Goal: Information Seeking & Learning: Learn about a topic

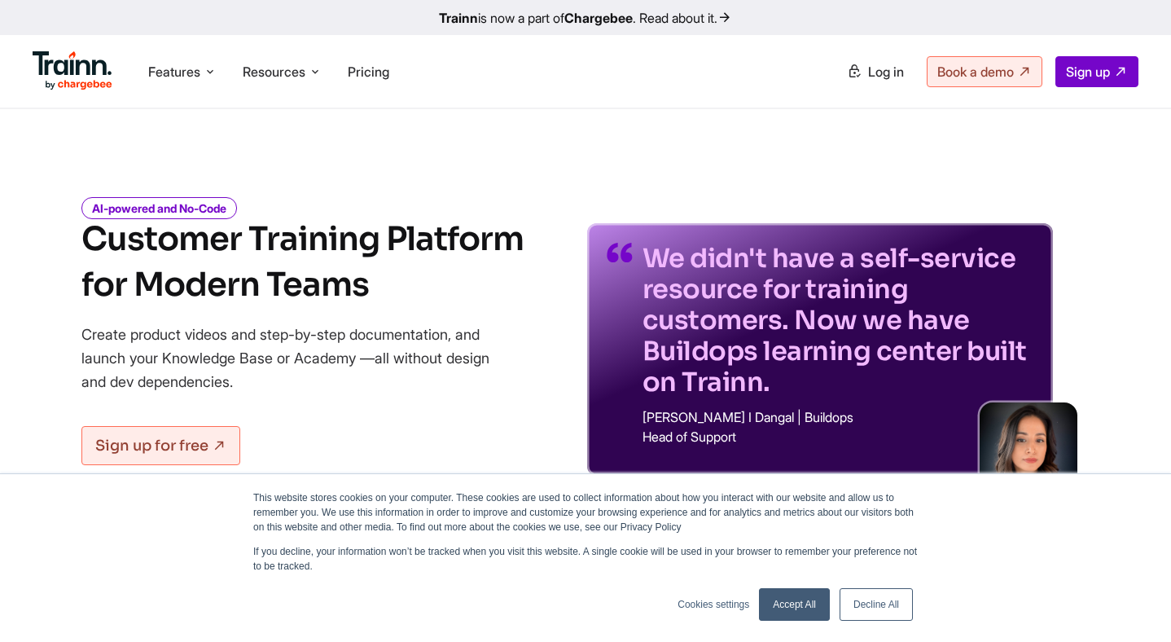
click at [807, 600] on link "Accept All" at bounding box center [794, 604] width 71 height 33
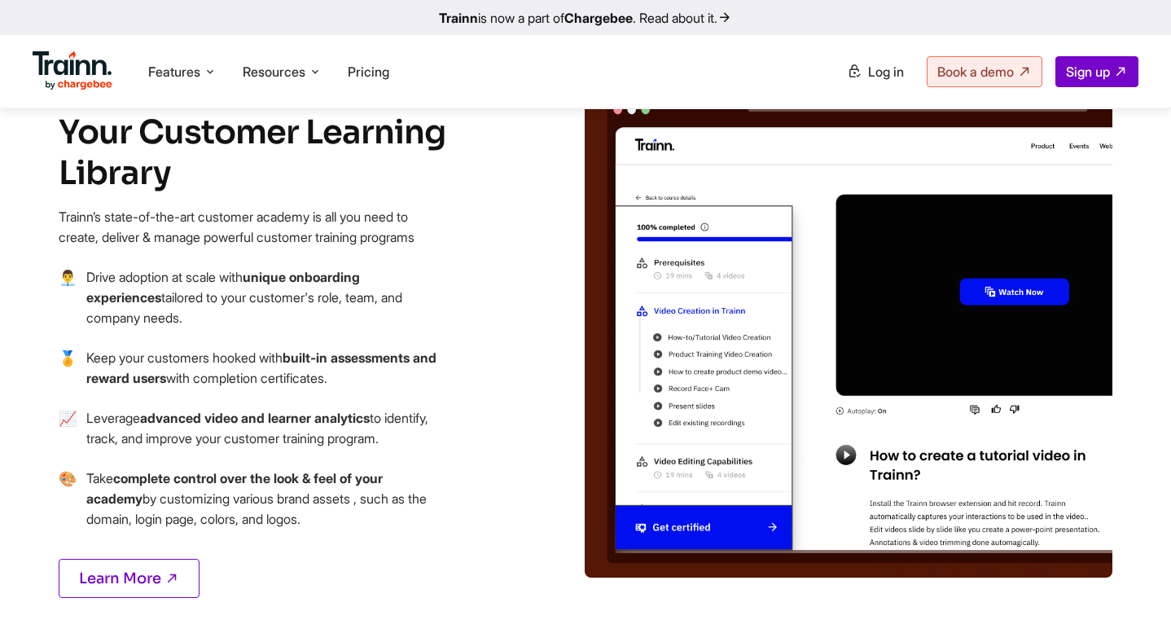
scroll to position [1852, 0]
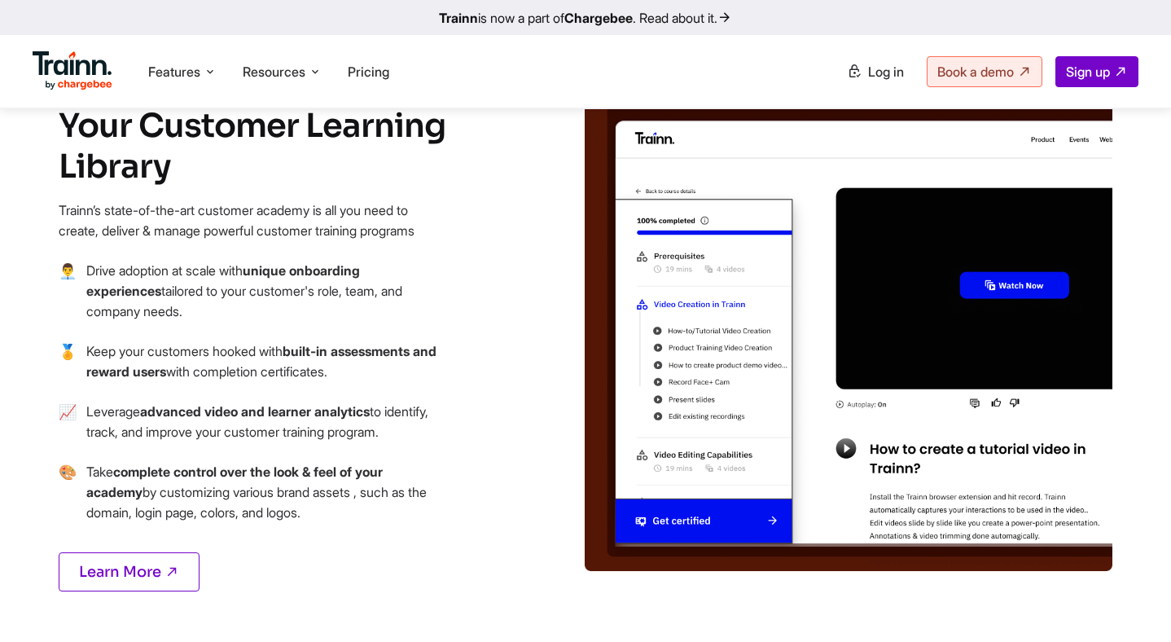
click at [997, 232] on img at bounding box center [849, 320] width 528 height 501
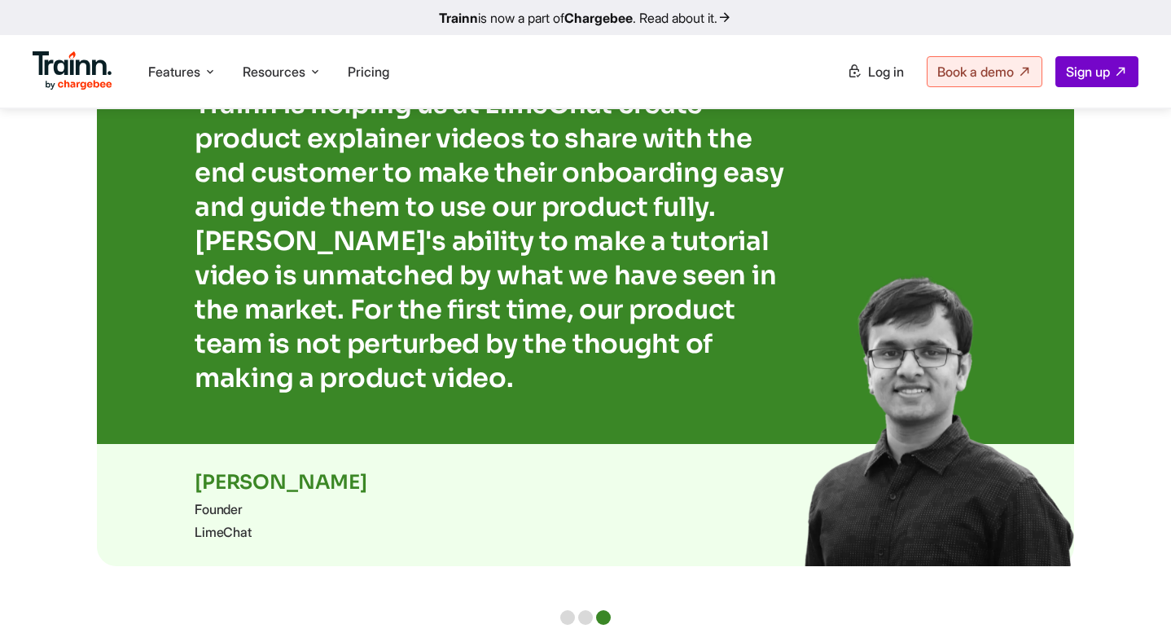
scroll to position [3448, 0]
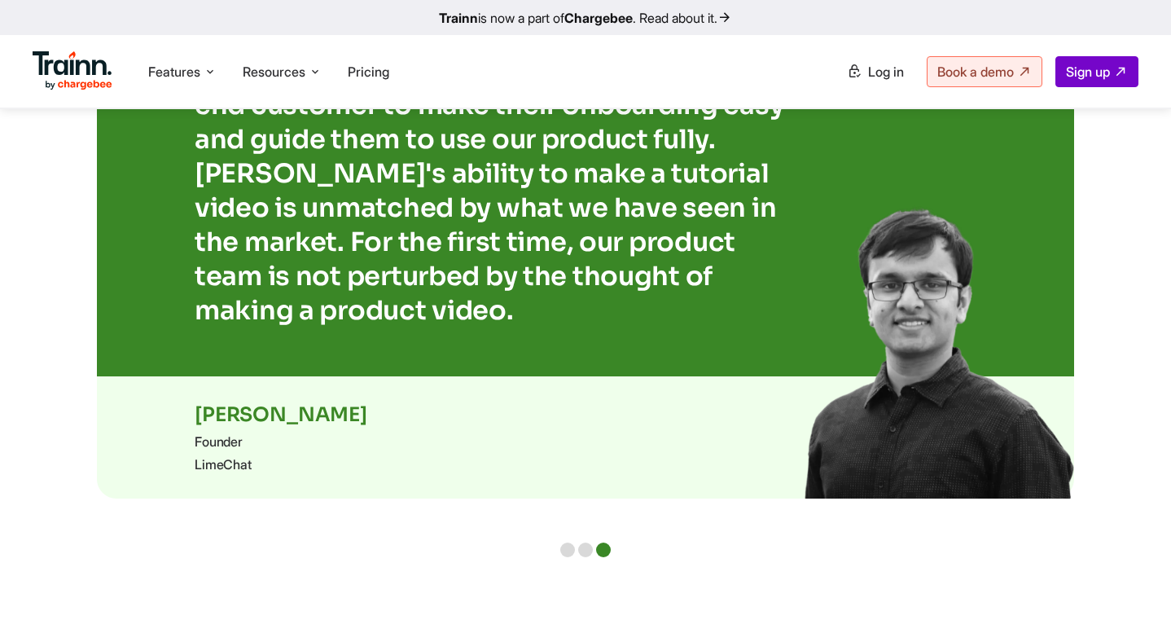
click at [585, 542] on div at bounding box center [585, 549] width 15 height 15
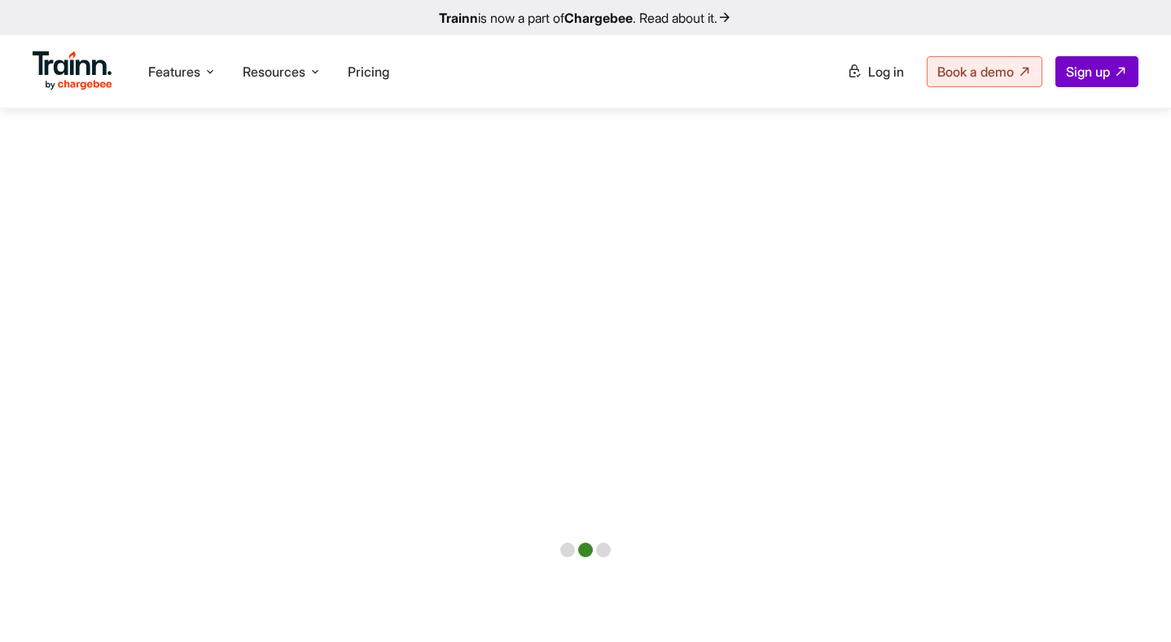
scroll to position [3379, 0]
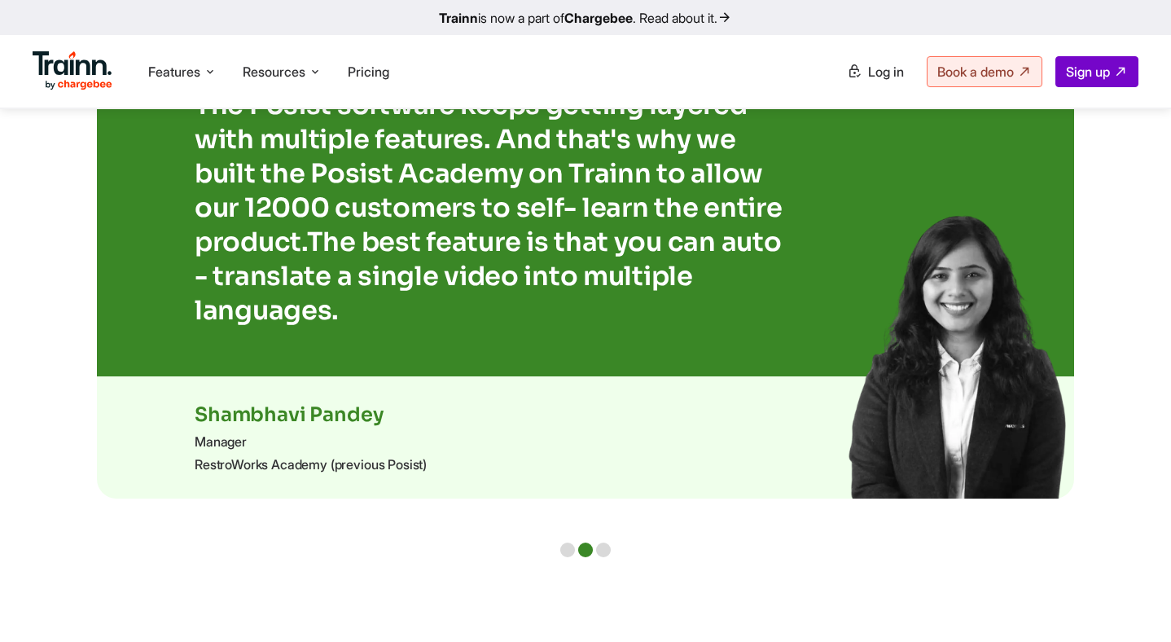
click at [577, 542] on div at bounding box center [585, 549] width 50 height 15
click at [573, 542] on div at bounding box center [567, 549] width 15 height 15
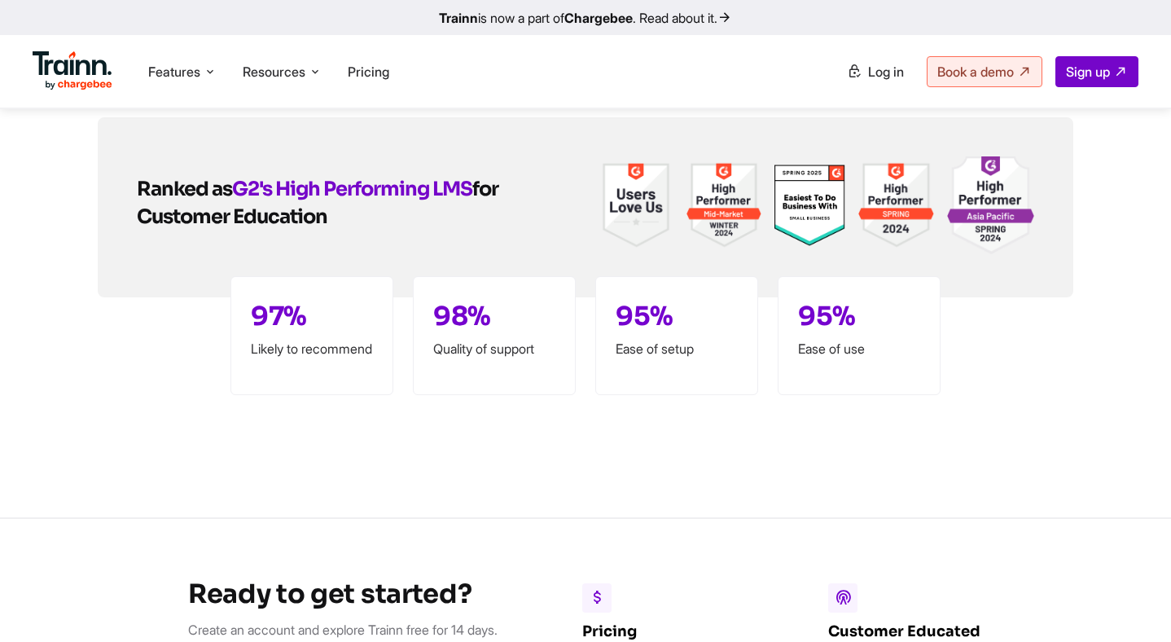
scroll to position [4342, 0]
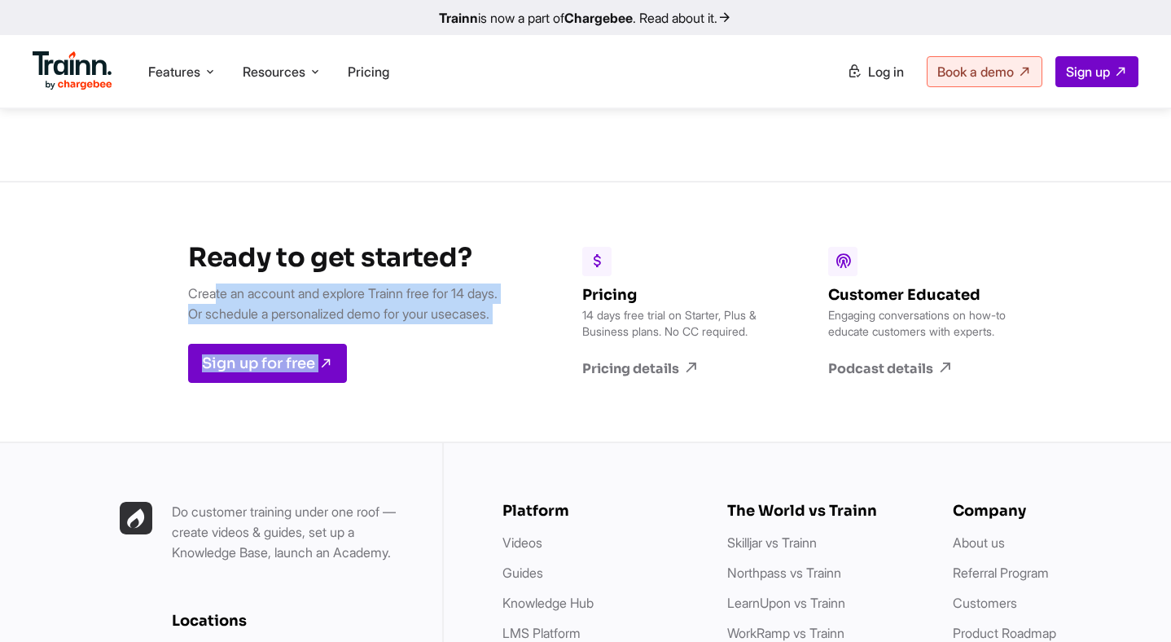
drag, startPoint x: 205, startPoint y: 267, endPoint x: 550, endPoint y: 272, distance: 344.5
click at [550, 272] on div "Ready to get started? Create an account and explore Trainn free for 14 days. Or…" at bounding box center [585, 311] width 1171 height 261
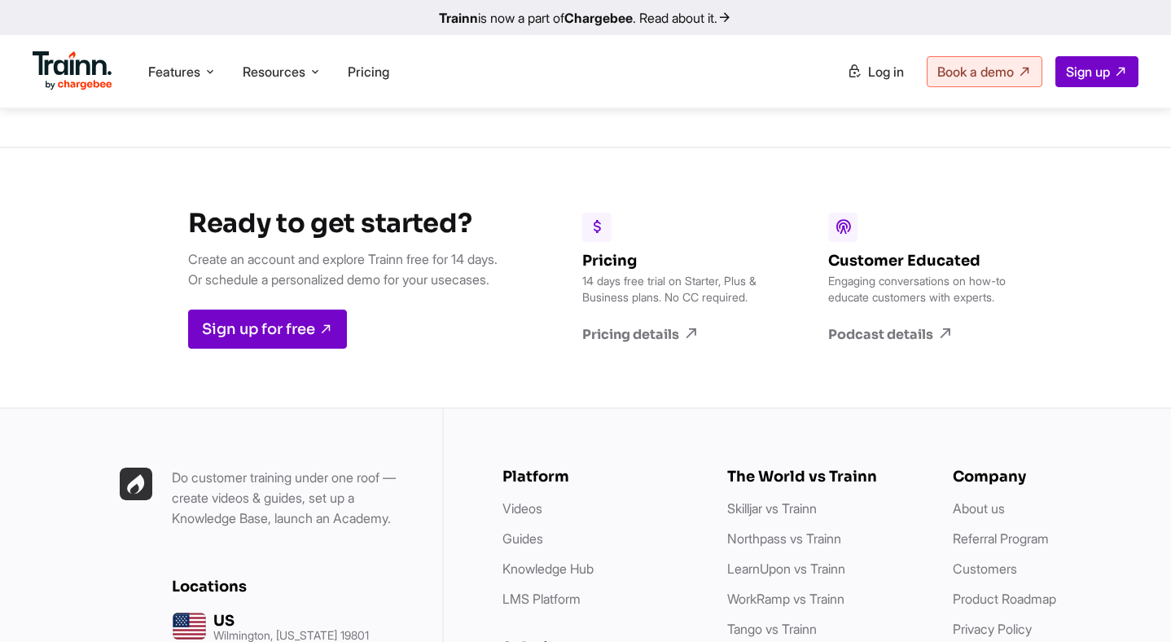
click at [550, 272] on div "Pricing 14 days free trial on Starter, Plus & Business plans. No CC required. P…" at bounding box center [783, 277] width 518 height 259
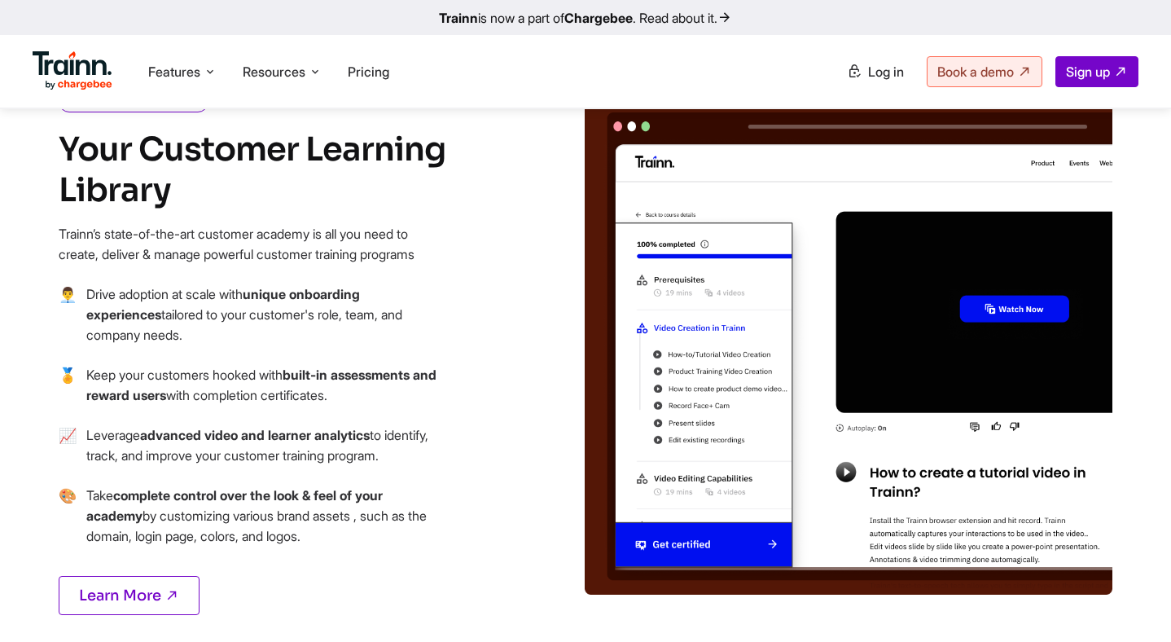
scroll to position [23, 0]
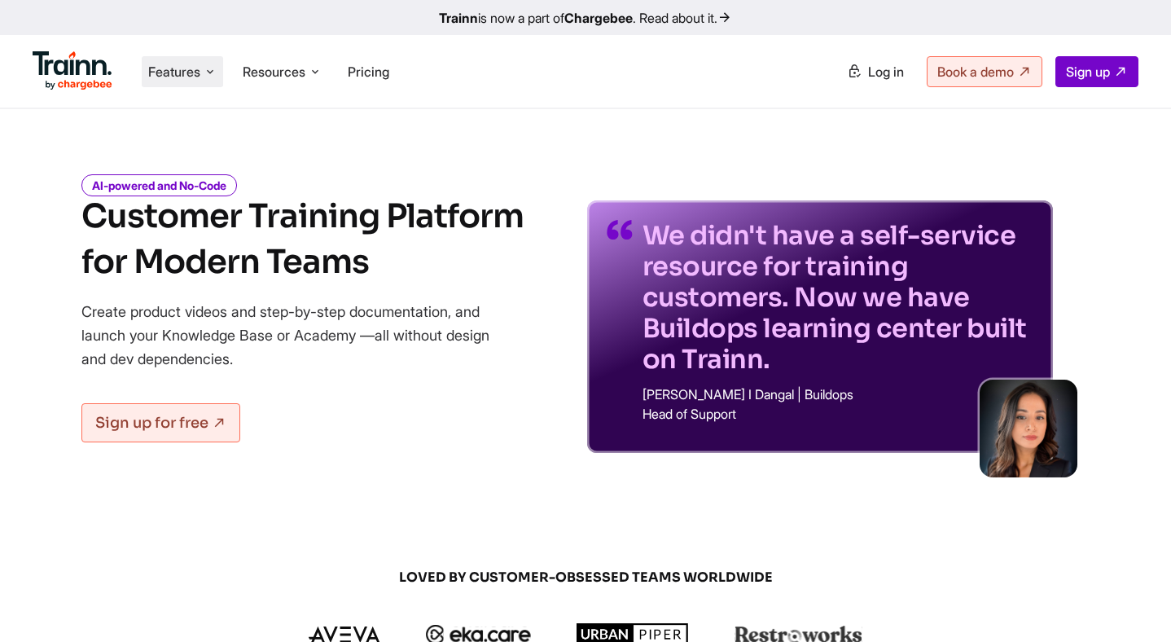
click at [199, 72] on span "Features" at bounding box center [174, 72] width 52 height 18
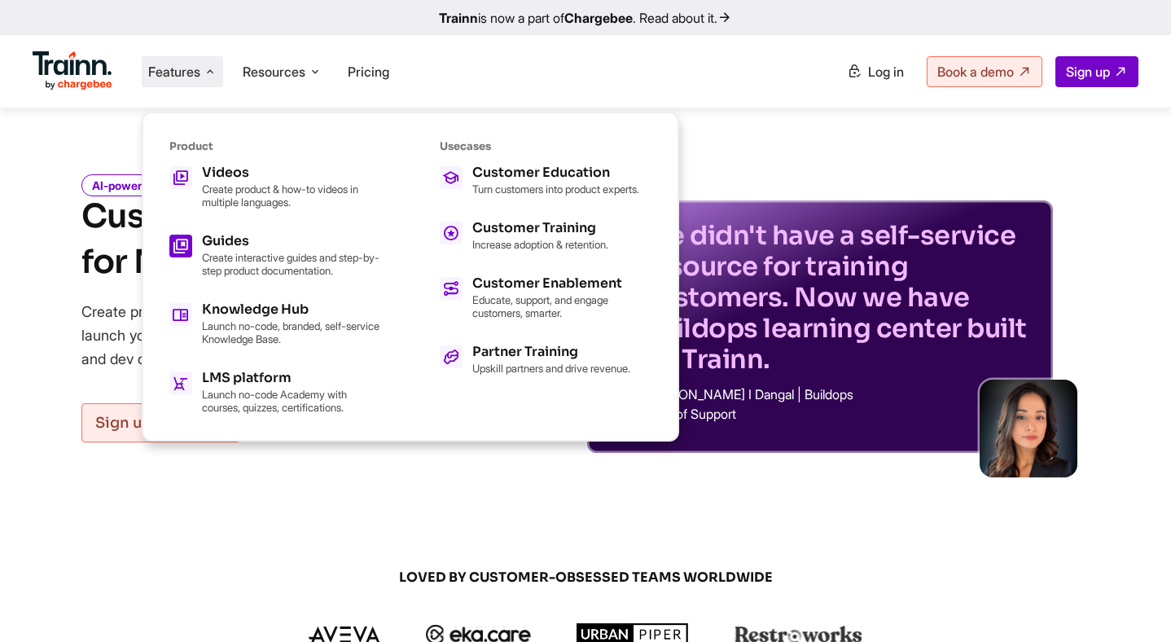
click at [237, 240] on h5 "Guides" at bounding box center [291, 241] width 179 height 13
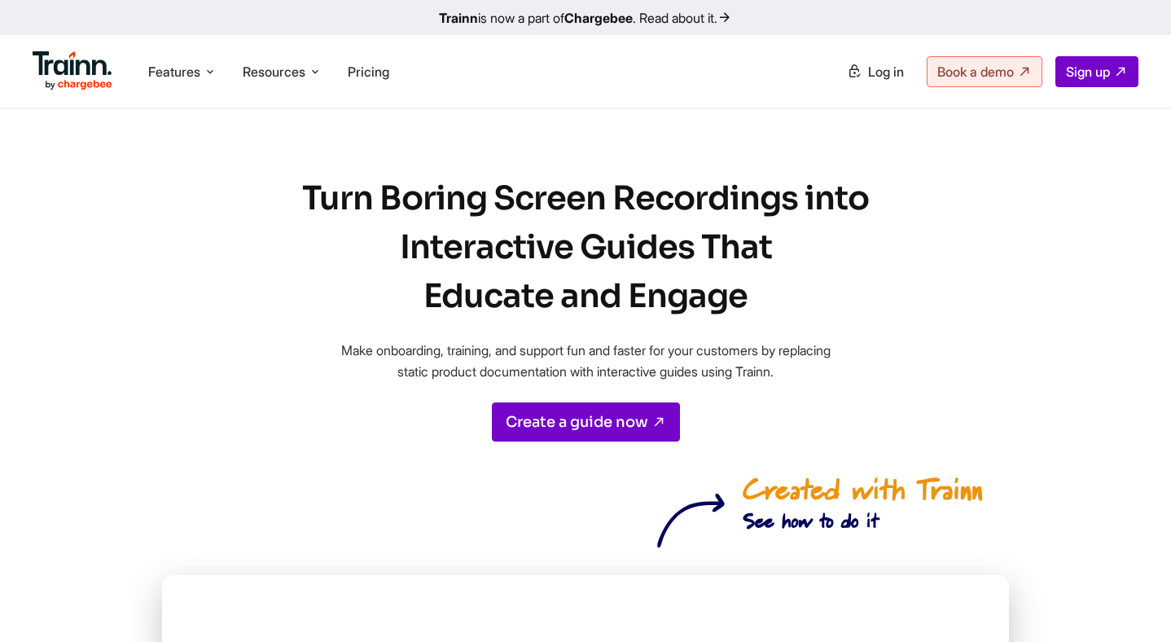
drag, startPoint x: 966, startPoint y: 212, endPoint x: 858, endPoint y: 258, distance: 117.1
click at [861, 259] on h1 "Turn Boring Screen Recordings into Interactive Guides That Educate and Engage" at bounding box center [585, 247] width 635 height 147
click at [858, 258] on h1 "Turn Boring Screen Recordings into Interactive Guides That Educate and Engage" at bounding box center [585, 247] width 635 height 147
click at [590, 432] on link "Create a guide now" at bounding box center [586, 421] width 188 height 39
